Goal: Information Seeking & Learning: Check status

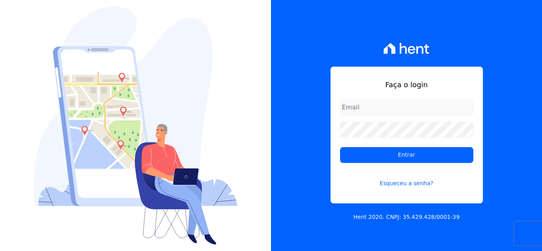
click at [384, 106] on input "email" at bounding box center [406, 108] width 133 height 16
type input "kelly.silva@construtoramgtec.com.br"
click at [516, 112] on div "Faça o login kelly.silva@construtoramgtec.com.br Entrar Esqueceu a senha? Hent …" at bounding box center [406, 125] width 271 height 251
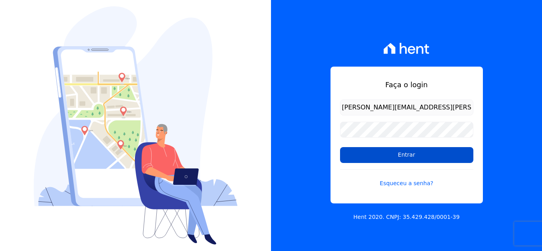
click at [427, 154] on input "Entrar" at bounding box center [406, 155] width 133 height 16
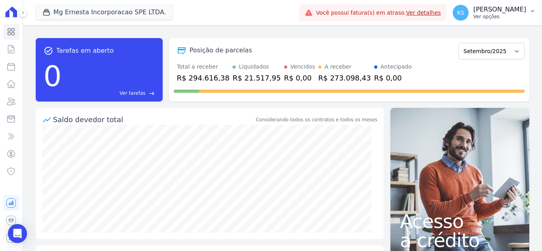
click at [510, 15] on p "Ver opções" at bounding box center [500, 17] width 53 height 6
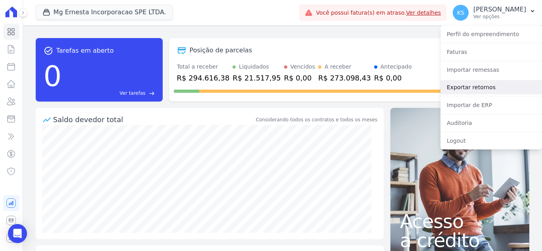
click at [480, 85] on link "Exportar retornos" at bounding box center [492, 87] width 102 height 14
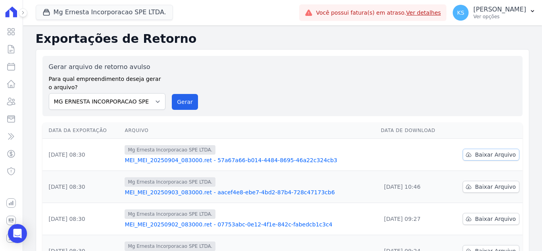
click at [488, 153] on span "Baixar Arquivo" at bounding box center [495, 155] width 41 height 8
click at [500, 14] on p "Ver opções" at bounding box center [500, 17] width 53 height 6
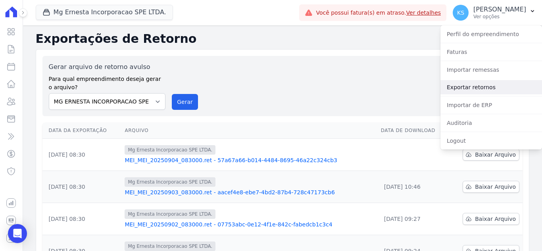
click at [476, 85] on link "Exportar retornos" at bounding box center [492, 87] width 102 height 14
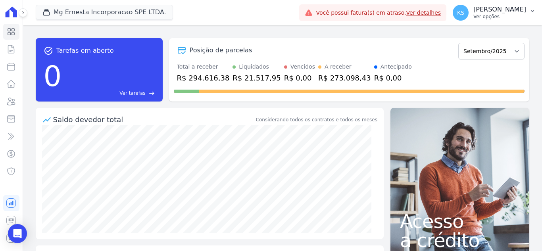
click at [503, 14] on p "Ver opções" at bounding box center [500, 17] width 53 height 6
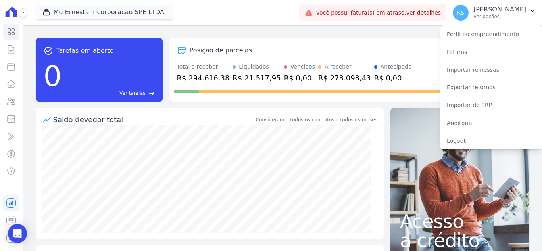
click at [388, 46] on div "Posição de parcelas" at bounding box center [315, 51] width 282 height 10
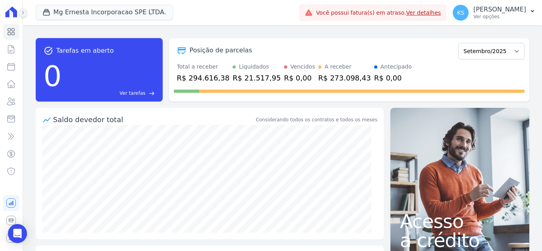
click at [21, 14] on icon at bounding box center [23, 12] width 5 height 5
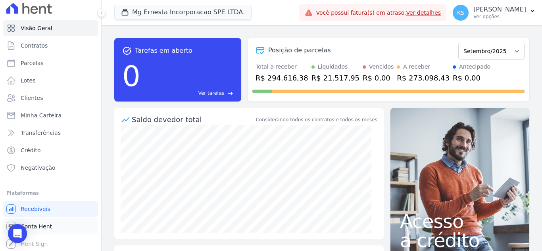
scroll to position [4, 0]
drag, startPoint x: 35, startPoint y: 224, endPoint x: 51, endPoint y: 208, distance: 22.2
click at [35, 225] on span "Conta Hent" at bounding box center [36, 226] width 31 height 8
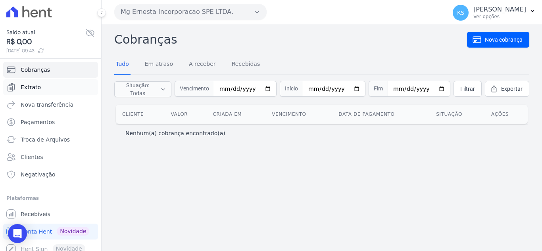
click at [37, 87] on span "Extrato" at bounding box center [31, 87] width 20 height 8
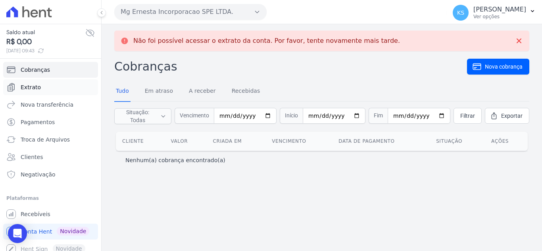
click at [36, 85] on span "Extrato" at bounding box center [31, 87] width 20 height 8
click at [517, 41] on icon at bounding box center [519, 41] width 8 height 8
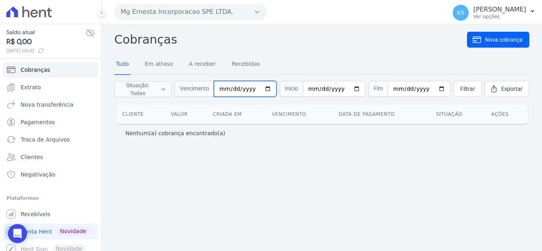
click at [267, 88] on input "date" at bounding box center [245, 89] width 63 height 16
click at [269, 89] on input "2025-09-04" at bounding box center [245, 89] width 63 height 16
type input "2025-09-01"
click at [350, 86] on input "date" at bounding box center [334, 89] width 63 height 16
type input "2025-09-04"
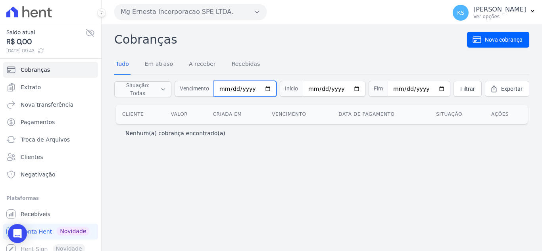
click at [267, 87] on input "2025-09-01" at bounding box center [245, 89] width 63 height 16
click at [249, 92] on input "2025-09-01" at bounding box center [245, 89] width 63 height 16
click at [237, 88] on input "date" at bounding box center [245, 89] width 63 height 16
click at [224, 90] on input "date" at bounding box center [245, 89] width 63 height 16
click at [311, 90] on input "2025-09-04" at bounding box center [334, 89] width 63 height 16
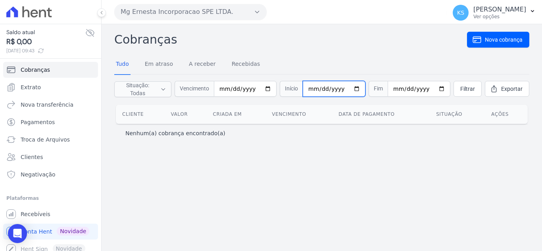
click at [353, 90] on input "2025-09-04" at bounding box center [334, 89] width 63 height 16
type input "2025-09-01"
click at [433, 87] on input "date" at bounding box center [419, 89] width 63 height 16
type input "2025-09-04"
click at [461, 91] on span "Filtrar" at bounding box center [468, 89] width 15 height 8
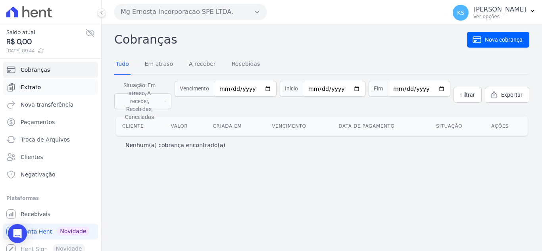
click at [33, 87] on span "Extrato" at bounding box center [31, 87] width 20 height 8
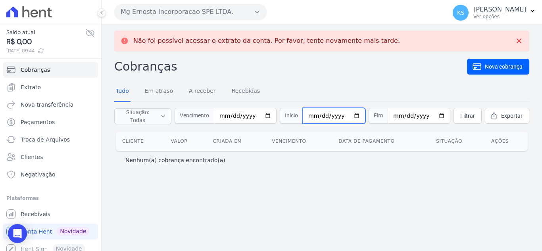
click at [353, 117] on input "date" at bounding box center [334, 116] width 63 height 16
type input "2025-09-01"
click at [433, 115] on input "date" at bounding box center [419, 116] width 63 height 16
type input "2025-09-04"
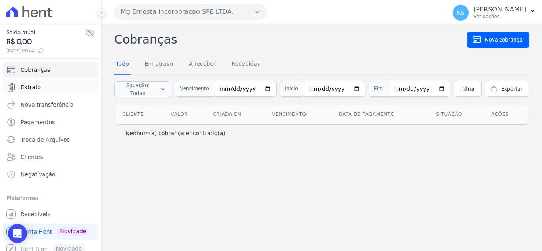
click at [27, 89] on span "Extrato" at bounding box center [31, 87] width 20 height 8
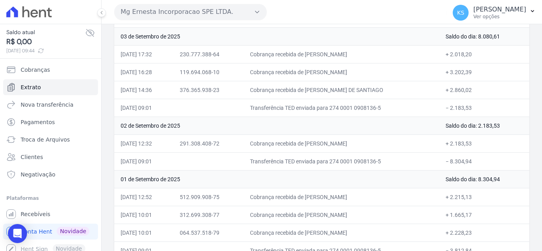
scroll to position [168, 0]
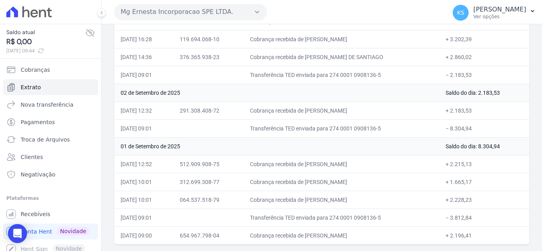
drag, startPoint x: 121, startPoint y: 132, endPoint x: 467, endPoint y: 254, distance: 366.3
click at [467, 251] on html "Saldo atual R$ 0,00 04/09/2025, 09:44 Cobranças Extrato Nova transferência Paga…" at bounding box center [271, 125] width 542 height 251
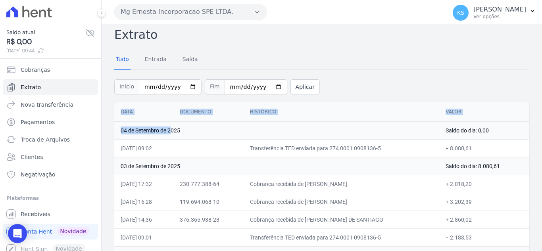
scroll to position [0, 0]
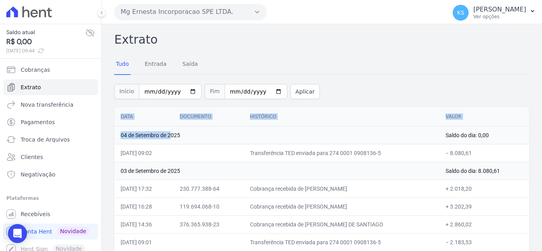
copy table "Data Documento Histórico Valor"
click at [380, 96] on div "Início 2025-09-01 Fim 2025-09-04 Aplicar" at bounding box center [321, 90] width 415 height 33
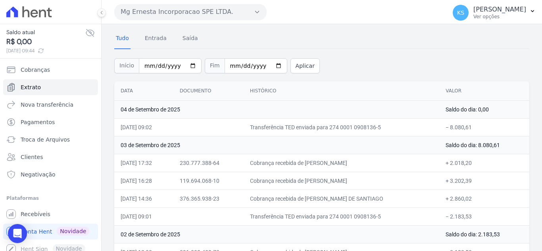
scroll to position [40, 0]
